Goal: Find specific page/section: Find specific page/section

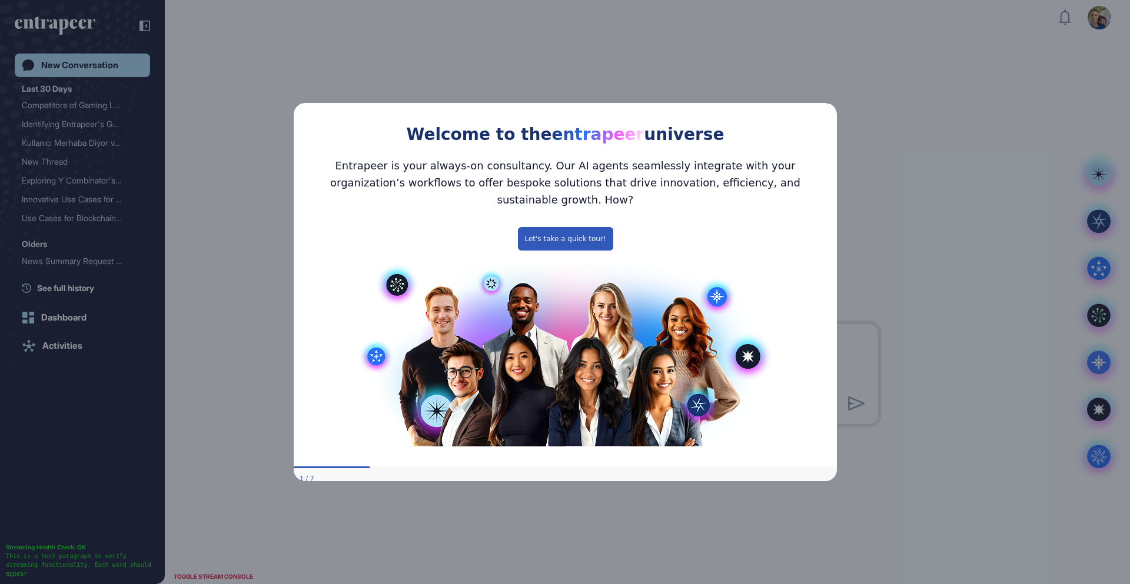
drag, startPoint x: 826, startPoint y: 109, endPoint x: 1120, endPoint y: 212, distance: 311.9
click at [827, 104] on icon "Close Preview" at bounding box center [829, 101] width 5 height 5
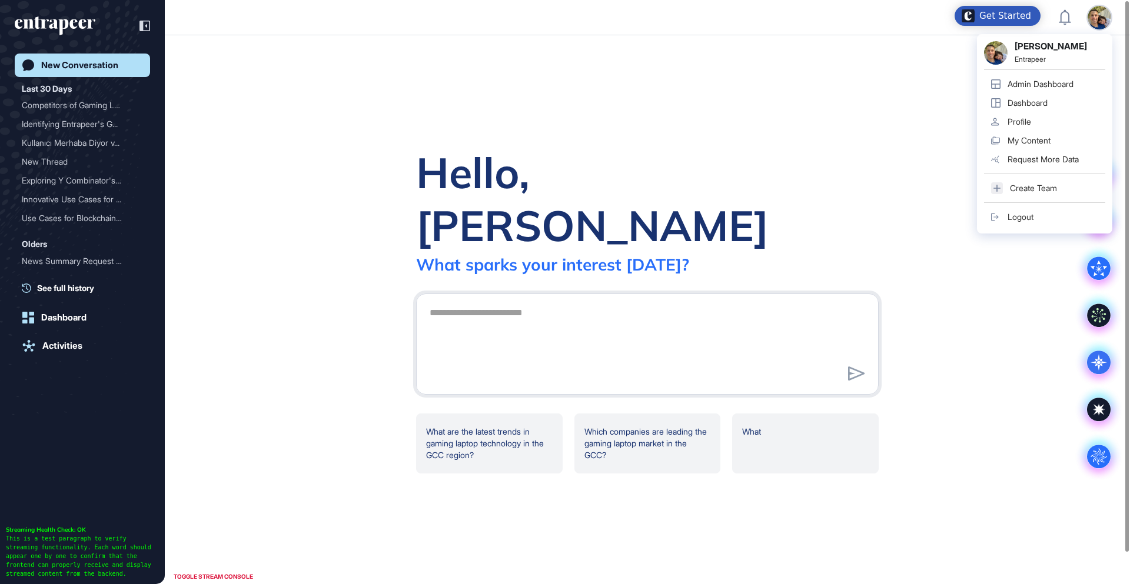
click at [1048, 81] on div "Admin Dashboard" at bounding box center [1040, 83] width 66 height 9
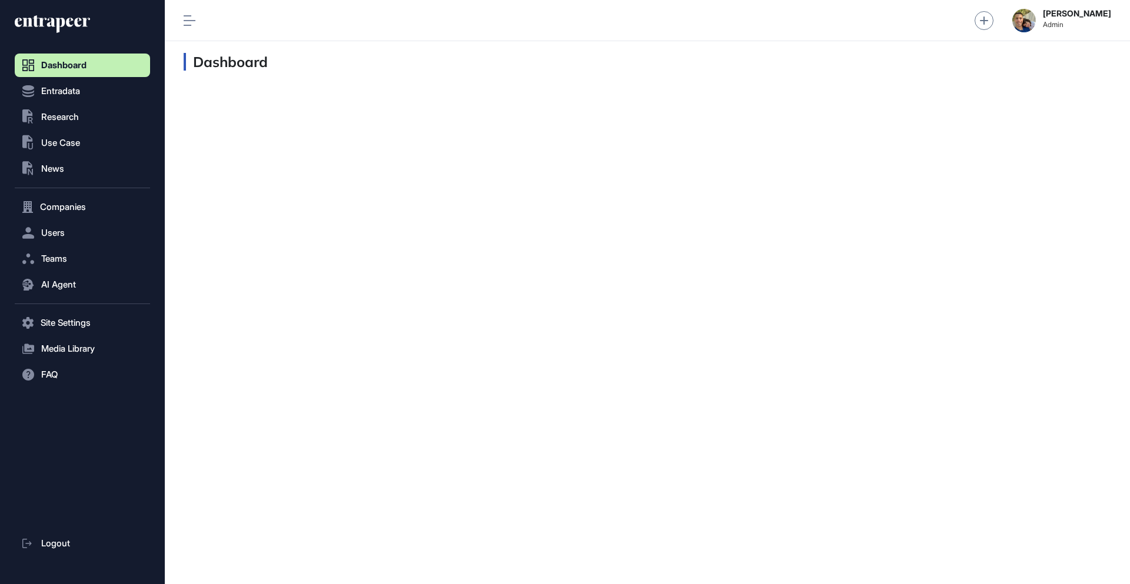
scroll to position [1, 1]
click at [71, 118] on span "Research" at bounding box center [60, 116] width 38 height 9
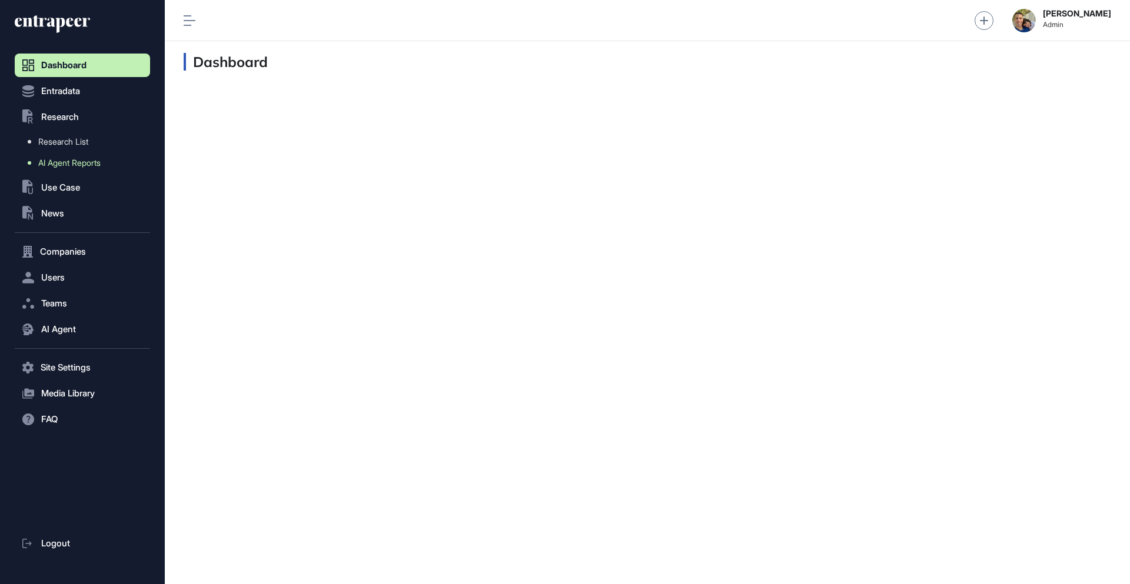
click at [65, 162] on span "AI Agent Reports" at bounding box center [69, 162] width 62 height 9
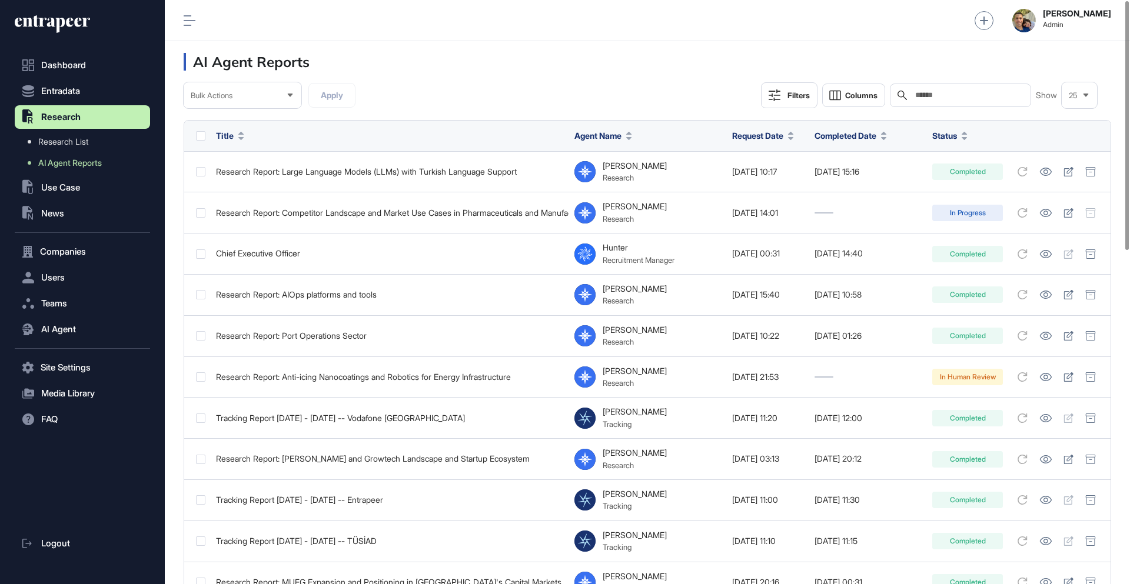
click at [799, 94] on div "Filters" at bounding box center [798, 95] width 22 height 9
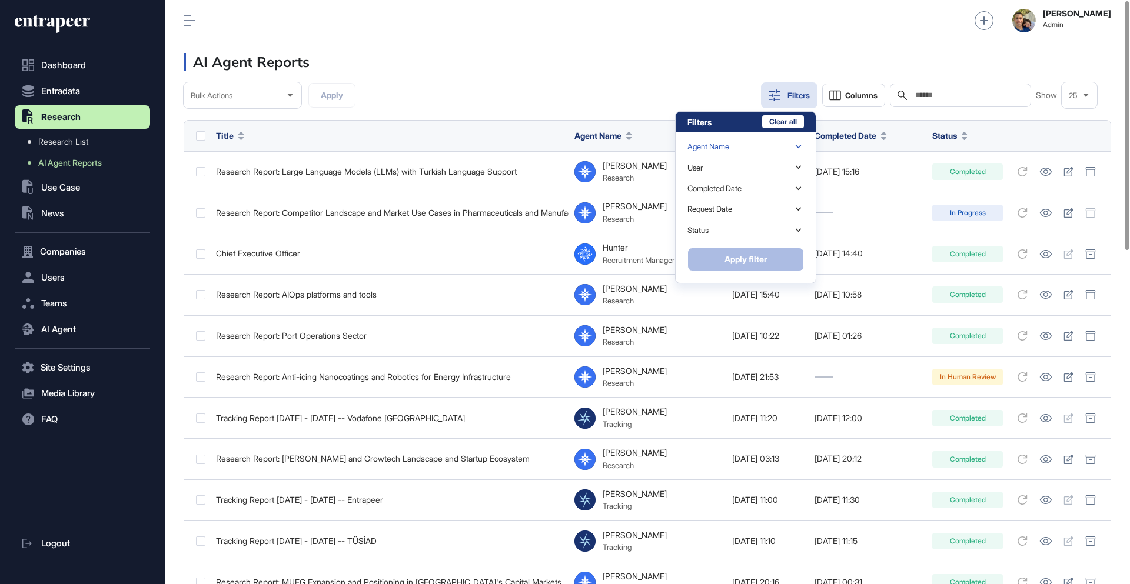
click at [722, 146] on div "Agent Name" at bounding box center [708, 146] width 42 height 9
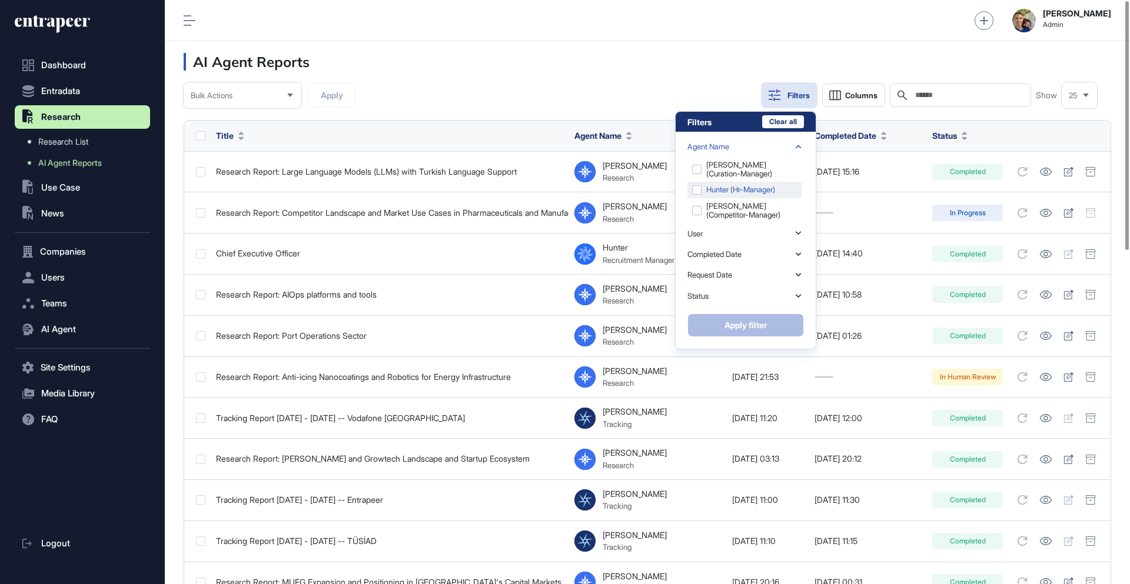
click at [731, 188] on div "Hunter (hr-manager)" at bounding box center [744, 190] width 114 height 16
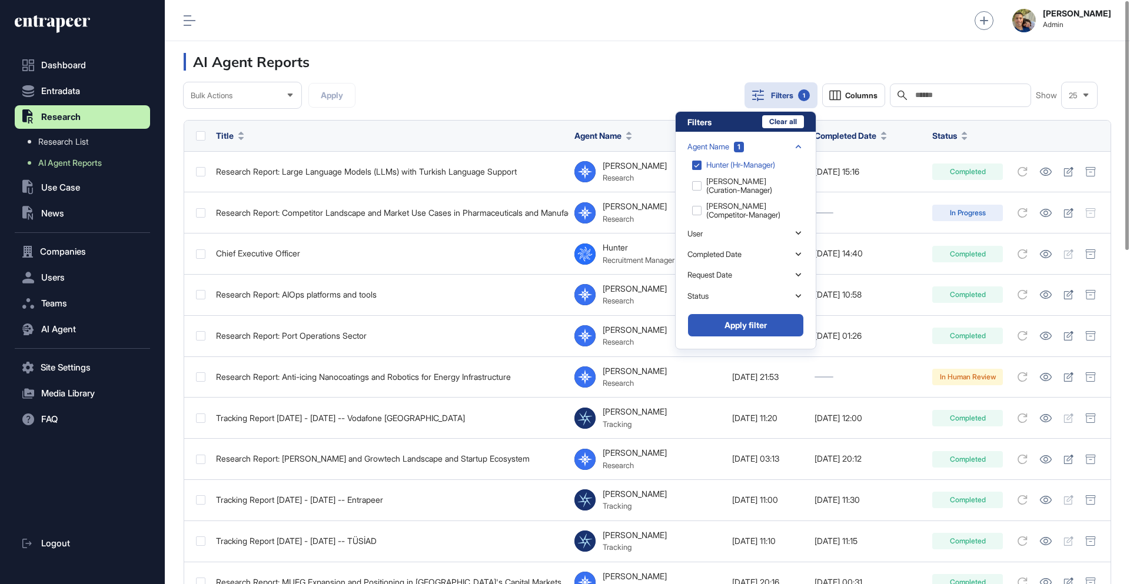
click at [755, 321] on button "Apply filter" at bounding box center [745, 326] width 116 height 24
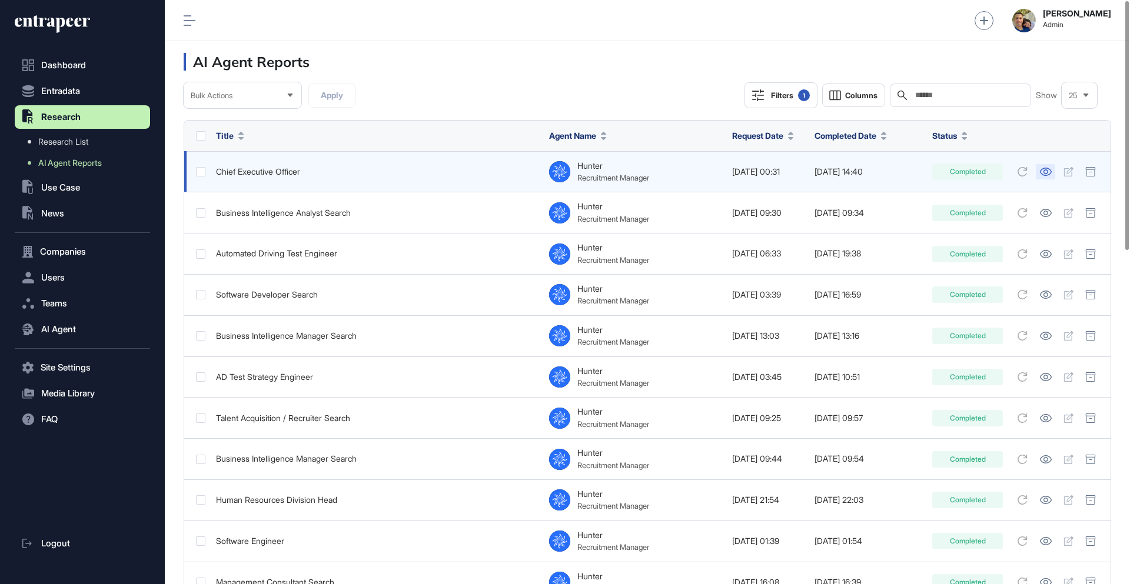
click at [1045, 174] on icon at bounding box center [1046, 172] width 12 height 8
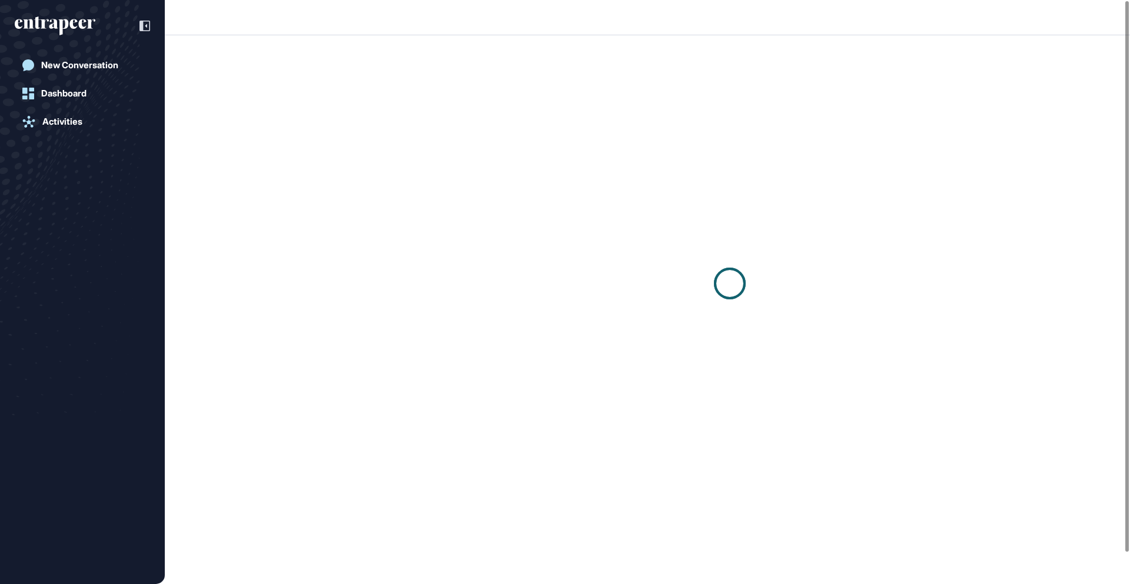
scroll to position [1, 1]
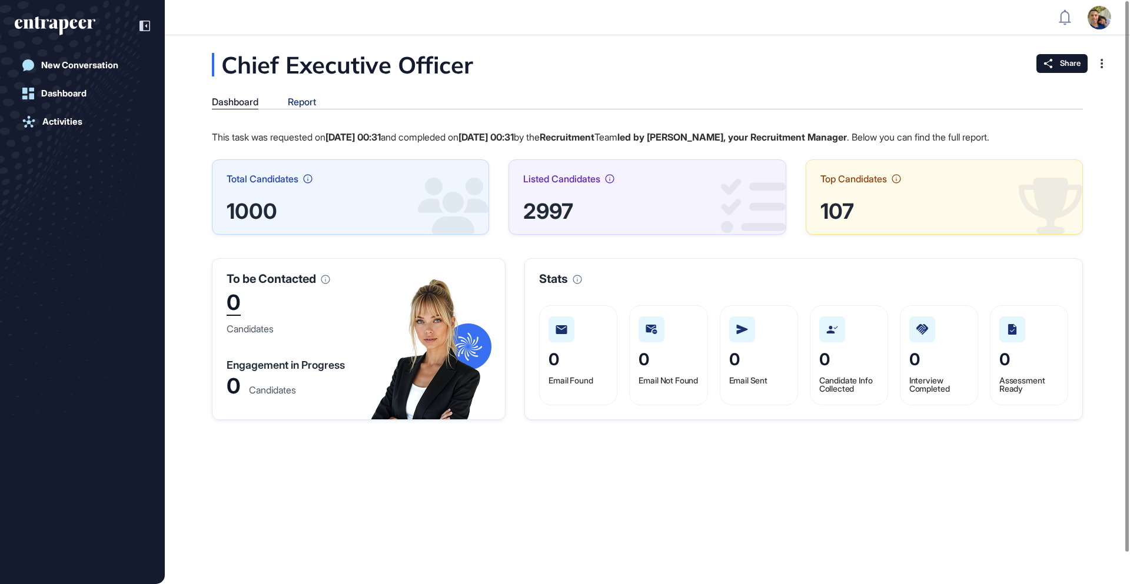
click at [306, 106] on div "Report" at bounding box center [302, 101] width 28 height 11
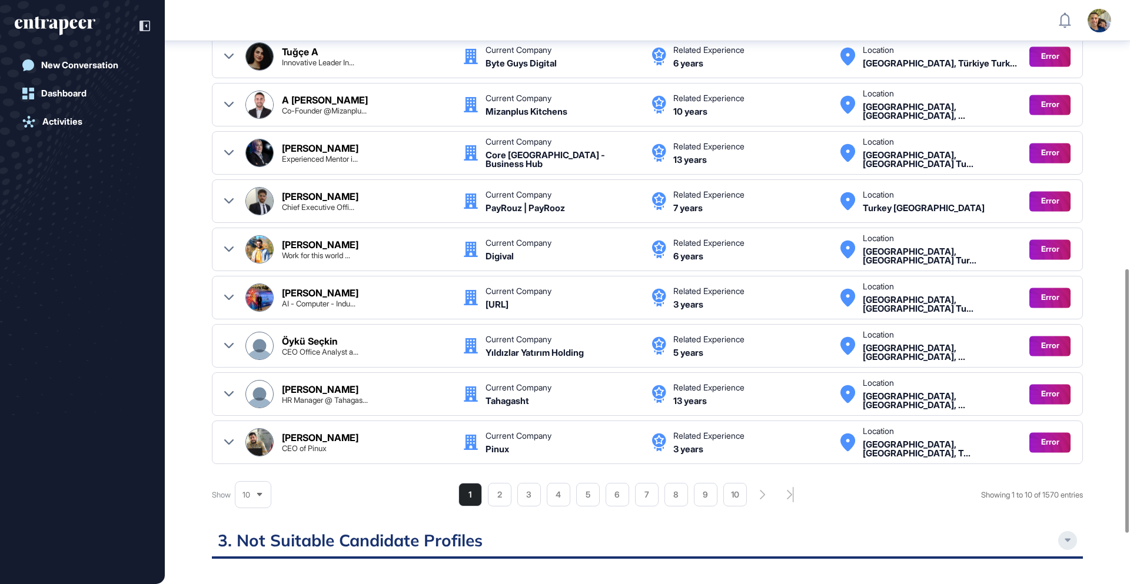
scroll to position [705, 0]
